Goal: Information Seeking & Learning: Understand process/instructions

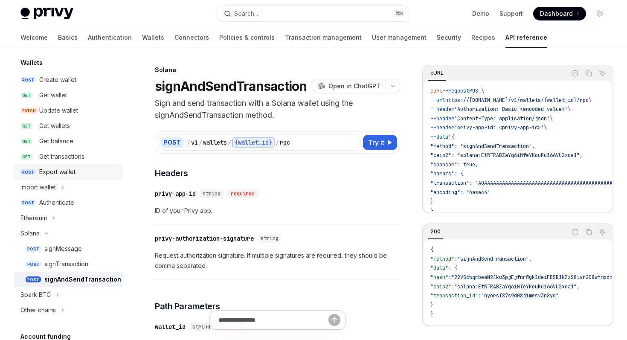
scroll to position [87, 0]
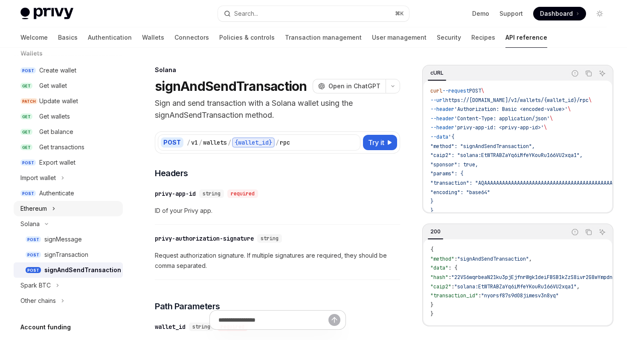
click at [52, 205] on button "Ethereum" at bounding box center [68, 208] width 109 height 15
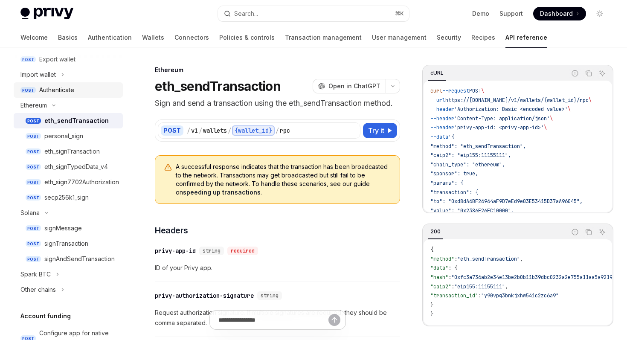
scroll to position [190, 0]
click at [90, 151] on div "eth_signTransaction" at bounding box center [71, 152] width 55 height 10
type textarea "*"
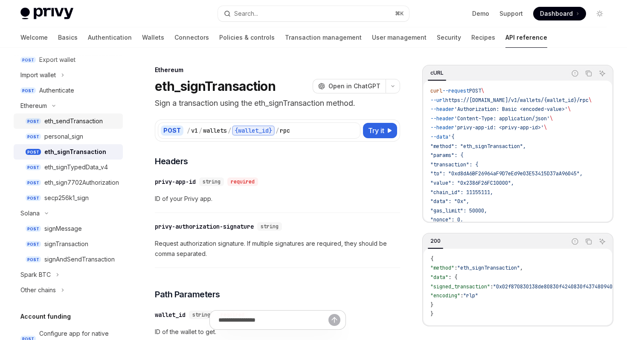
click at [90, 123] on div "eth_sendTransaction" at bounding box center [73, 121] width 58 height 10
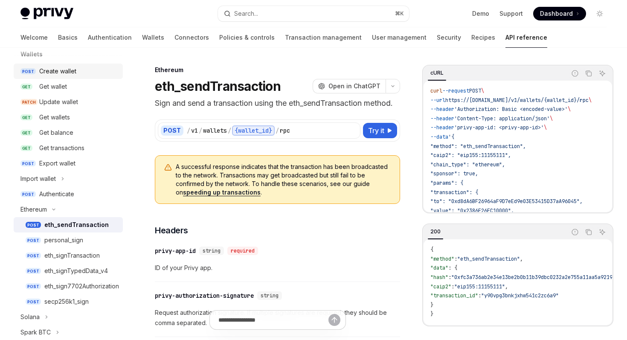
scroll to position [151, 0]
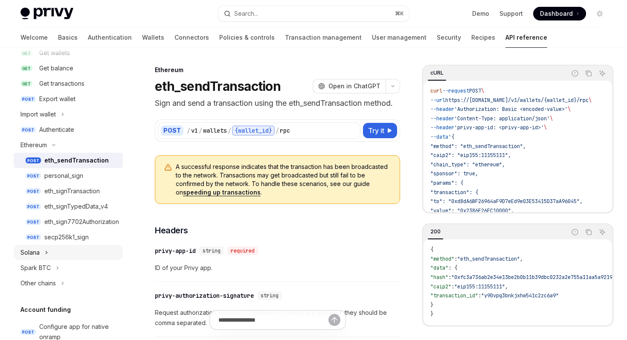
click at [61, 255] on button "Solana" at bounding box center [68, 252] width 109 height 15
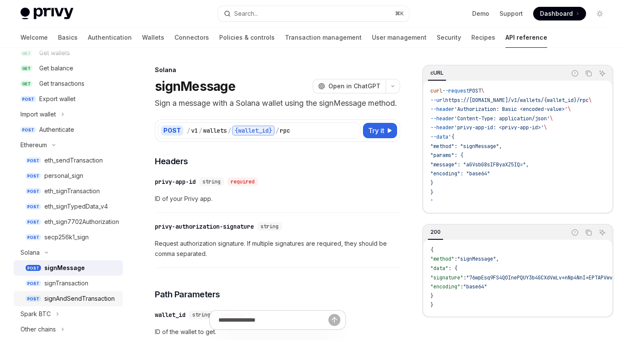
click at [81, 298] on div "signAndSendTransaction" at bounding box center [79, 298] width 70 height 10
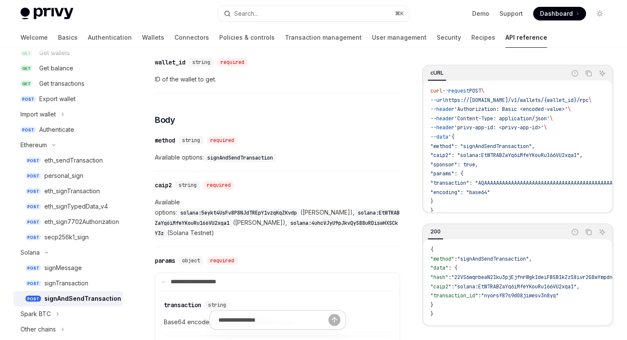
scroll to position [265, 0]
click at [271, 157] on code "signAndSendTransaction" at bounding box center [240, 157] width 72 height 9
copy code "signAndSendTransaction"
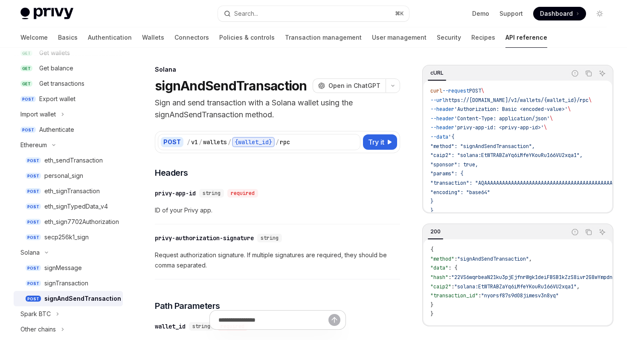
scroll to position [0, 0]
click at [373, 133] on div "POST / v1 / wallets / {wallet_id} / rpc Try it" at bounding box center [277, 142] width 245 height 22
click at [371, 146] on span "Try it" at bounding box center [376, 142] width 16 height 10
type textarea "*"
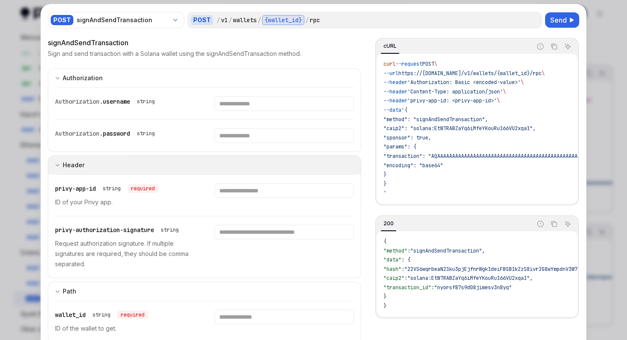
scroll to position [24, 0]
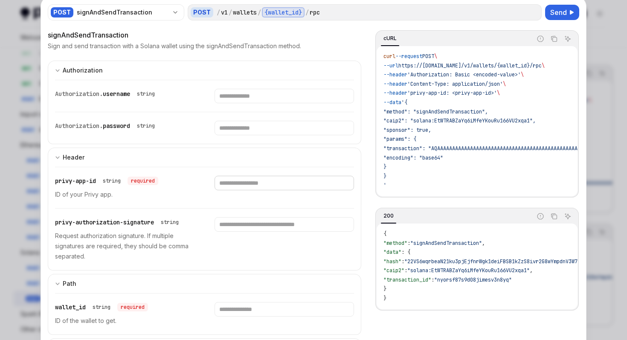
click at [253, 181] on input "Enter privy-app-id" at bounding box center [283, 183] width 139 height 14
type input "****"
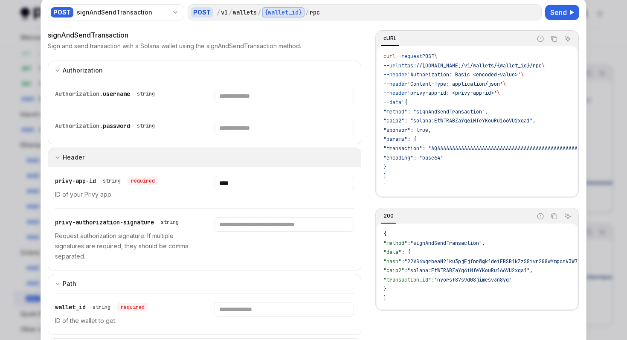
click at [259, 164] on button "Header" at bounding box center [204, 157] width 313 height 19
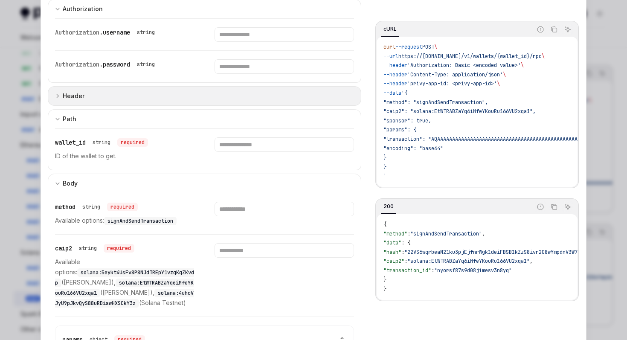
scroll to position [104, 0]
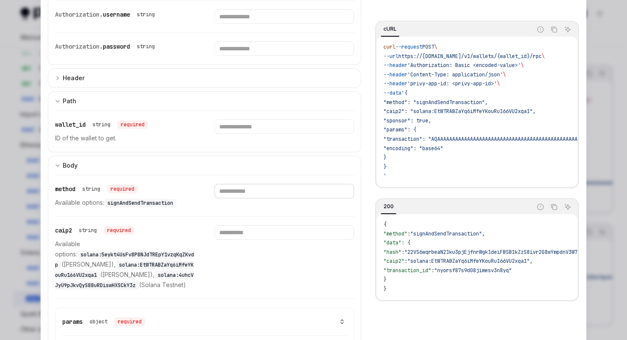
click at [254, 184] on input "Enter method" at bounding box center [283, 191] width 139 height 14
click at [251, 194] on input "Enter method" at bounding box center [283, 191] width 139 height 14
click at [172, 200] on span "signAndSendTransaction" at bounding box center [140, 203] width 66 height 7
click at [167, 202] on span "signAndSendTransaction" at bounding box center [140, 203] width 66 height 7
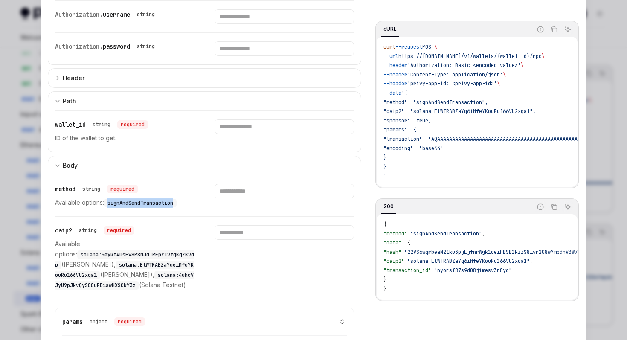
copy span "signAndSendTransaction"
click at [240, 190] on input "Enter method" at bounding box center [283, 191] width 139 height 14
paste input "**********"
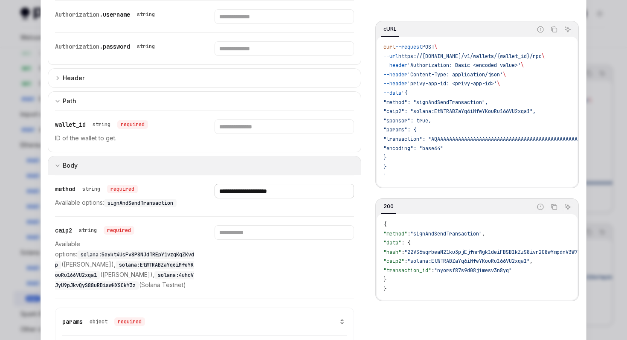
type input "**********"
click at [217, 173] on button "Body" at bounding box center [204, 165] width 313 height 19
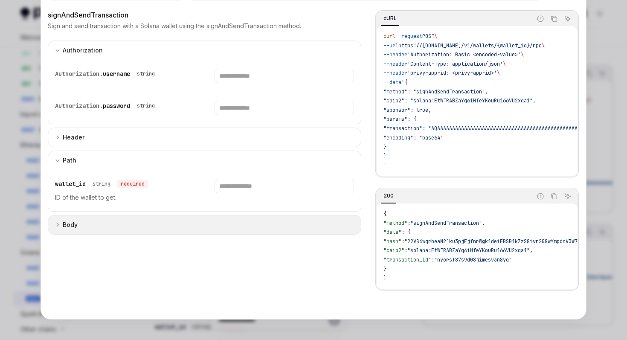
scroll to position [44, 0]
click at [199, 220] on button "Body" at bounding box center [204, 225] width 313 height 20
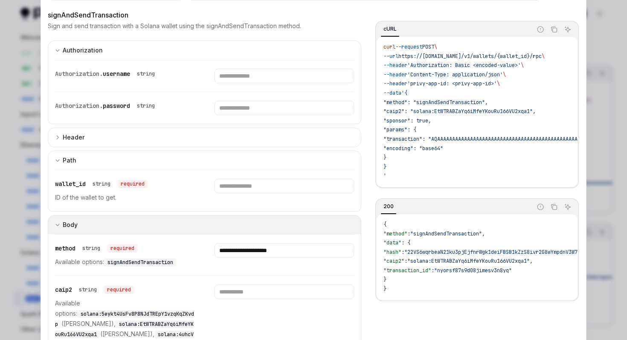
scroll to position [104, 0]
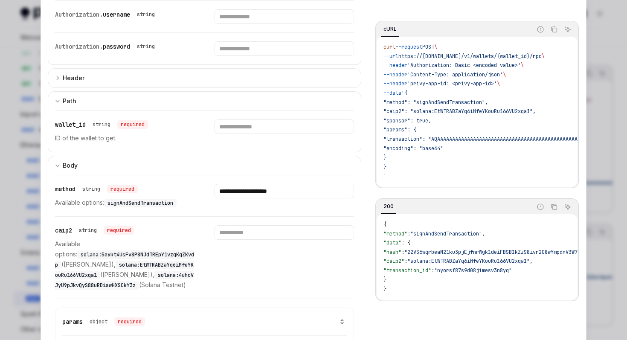
click at [237, 240] on div at bounding box center [283, 257] width 139 height 65
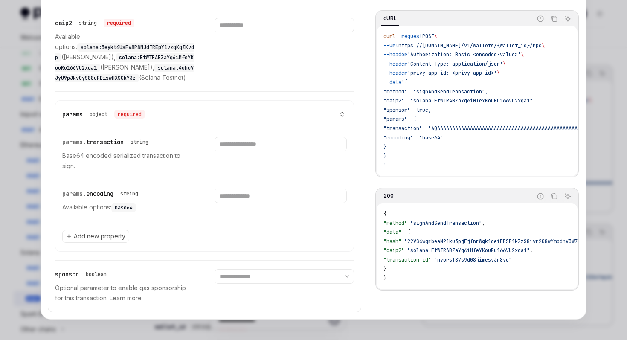
scroll to position [331, 0]
click at [227, 277] on select "**********" at bounding box center [283, 276] width 139 height 14
click at [133, 298] on p "Optional parameter to enable gas sponsorship for this transaction. Learn more." at bounding box center [124, 293] width 139 height 20
click at [117, 299] on p "Optional parameter to enable gas sponsorship for this transaction. Learn more." at bounding box center [124, 293] width 139 height 20
click at [24, 270] on div at bounding box center [313, 170] width 627 height 340
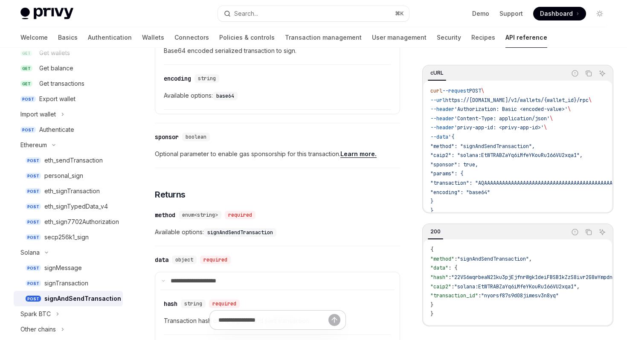
scroll to position [537, 0]
click at [352, 149] on link "Learn more." at bounding box center [358, 153] width 36 height 8
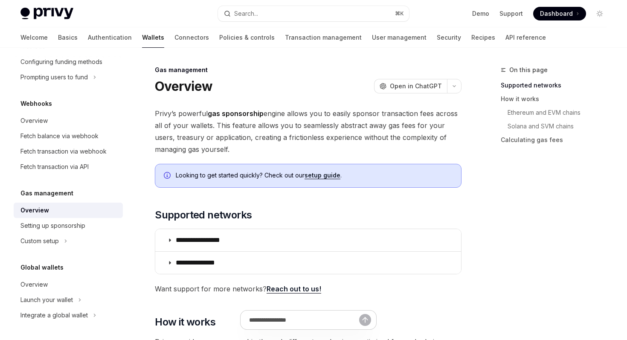
click at [371, 146] on span "Privy’s powerful gas sponsorship engine allows you to easily sponsor transactio…" at bounding box center [308, 131] width 307 height 48
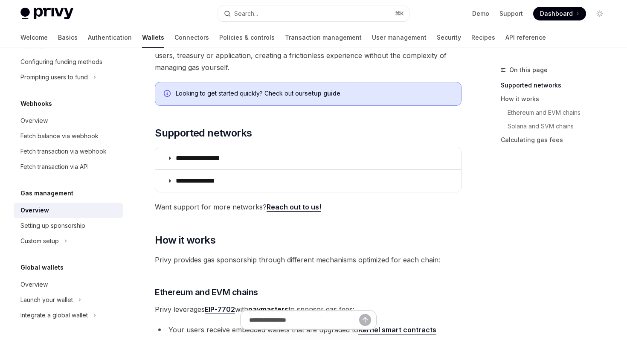
scroll to position [85, 0]
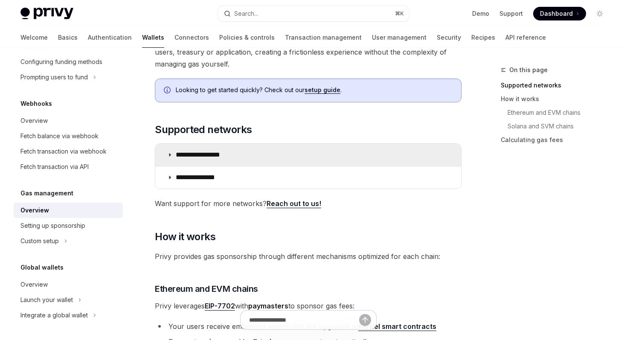
click at [366, 151] on summary "**********" at bounding box center [308, 155] width 306 height 22
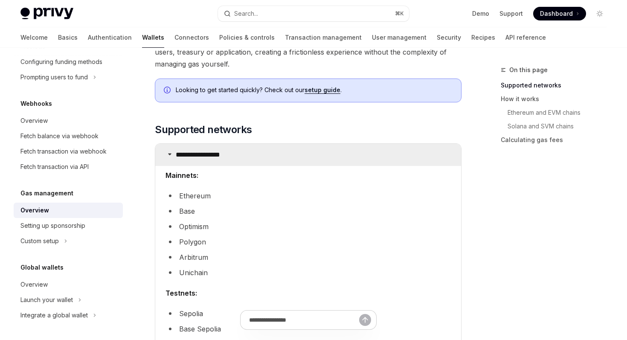
click at [366, 151] on summary "**********" at bounding box center [308, 155] width 306 height 22
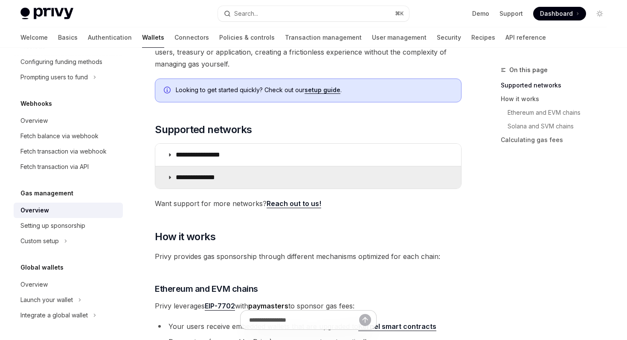
click at [358, 169] on summary "**********" at bounding box center [308, 177] width 306 height 22
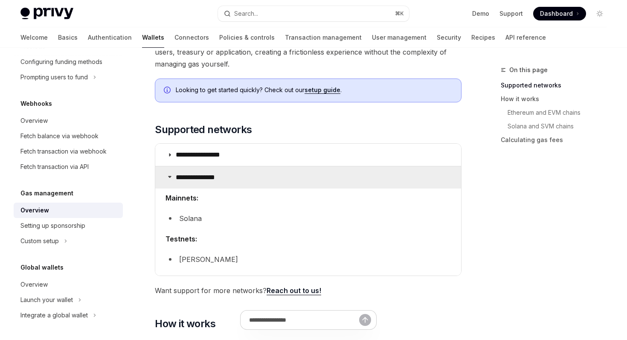
click at [358, 169] on summary "**********" at bounding box center [308, 177] width 306 height 22
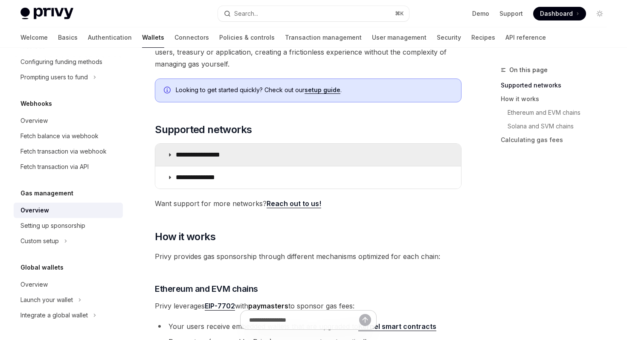
click at [362, 154] on summary "**********" at bounding box center [308, 155] width 306 height 22
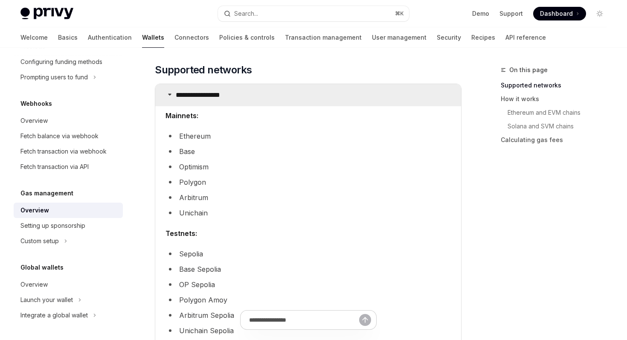
scroll to position [142, 0]
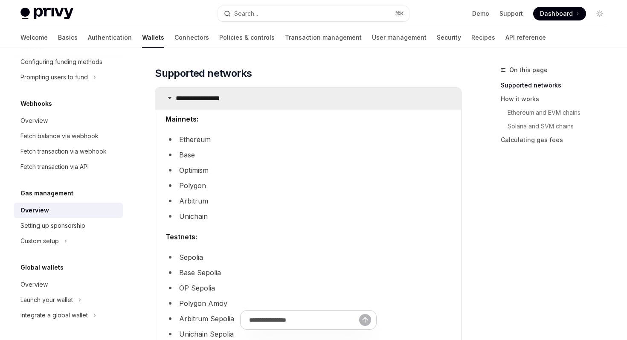
click at [368, 101] on summary "**********" at bounding box center [308, 98] width 306 height 22
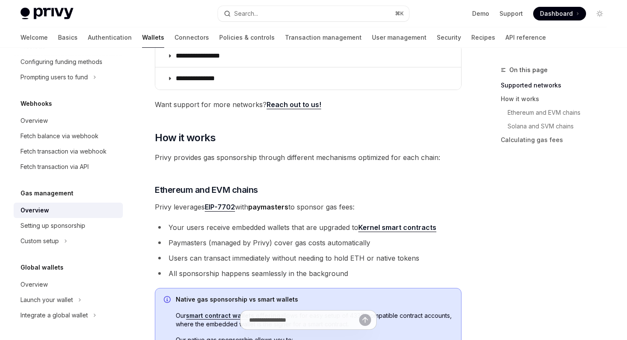
scroll to position [182, 0]
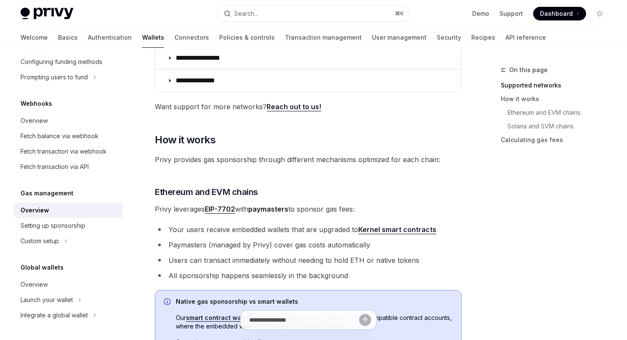
type textarea "*"
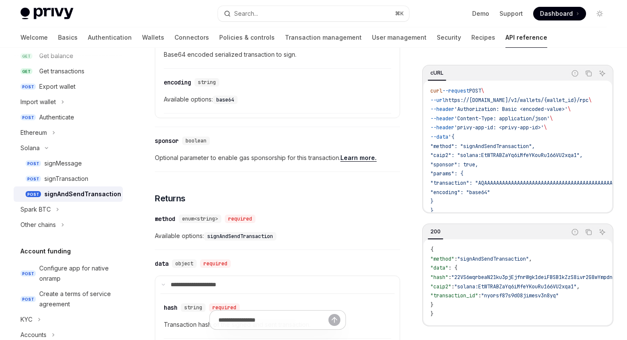
scroll to position [537, 0]
